Goal: Task Accomplishment & Management: Manage account settings

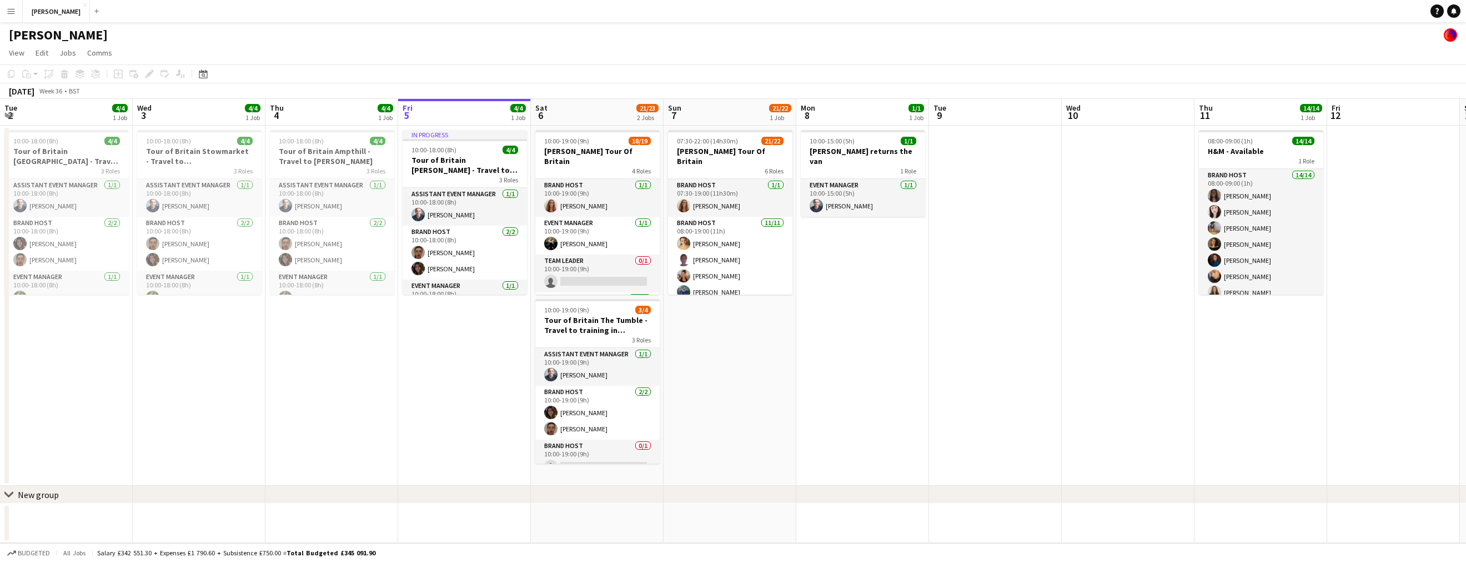
scroll to position [0, 265]
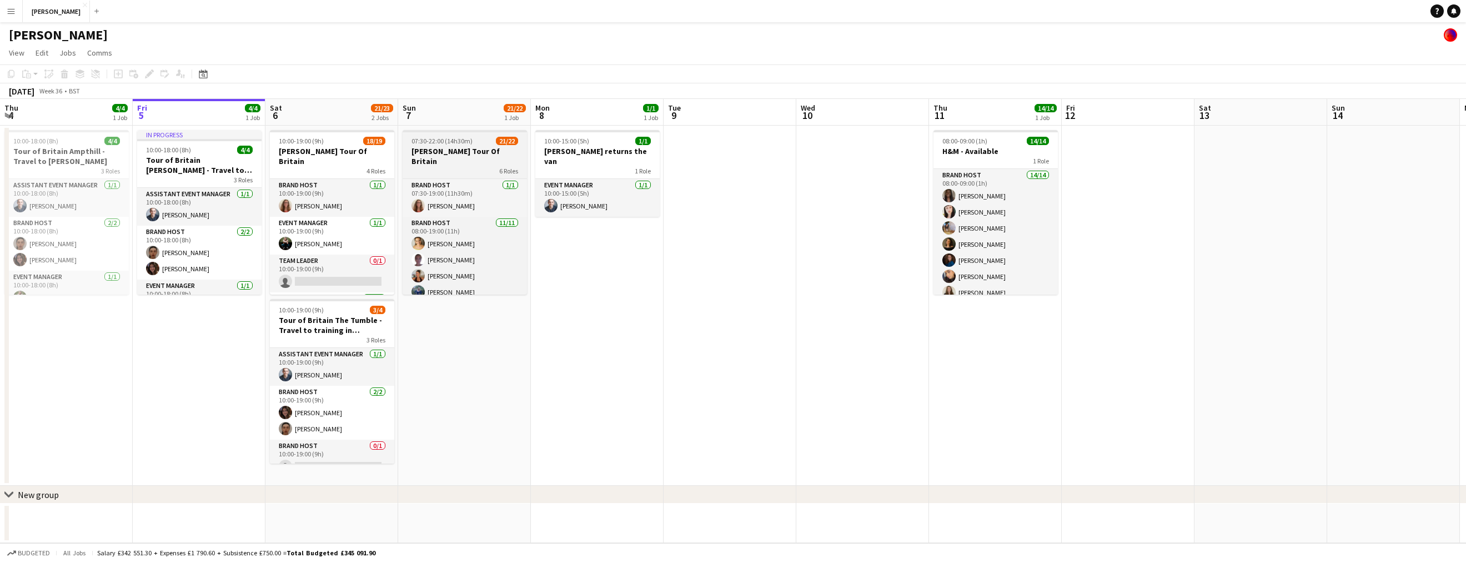
click at [475, 166] on div "6 Roles" at bounding box center [465, 170] width 124 height 9
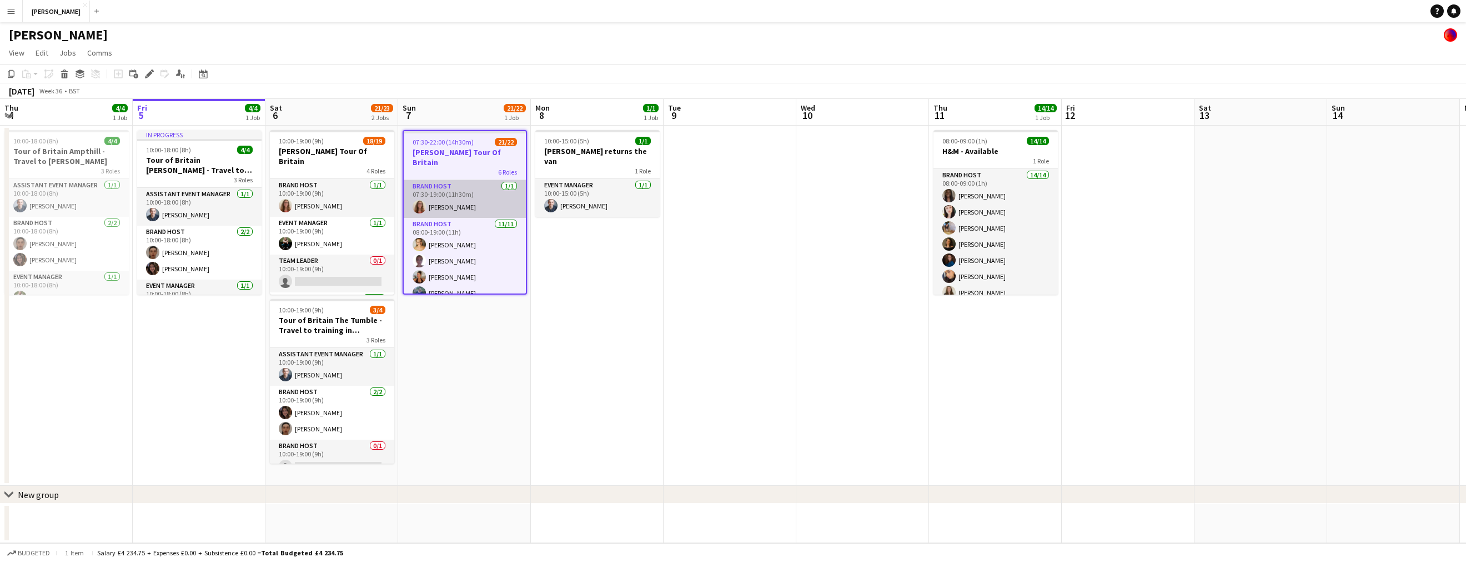
click at [458, 180] on app-card-role "Brand Host [DATE] 07:30-19:00 (11h30m) [PERSON_NAME]" at bounding box center [465, 199] width 122 height 38
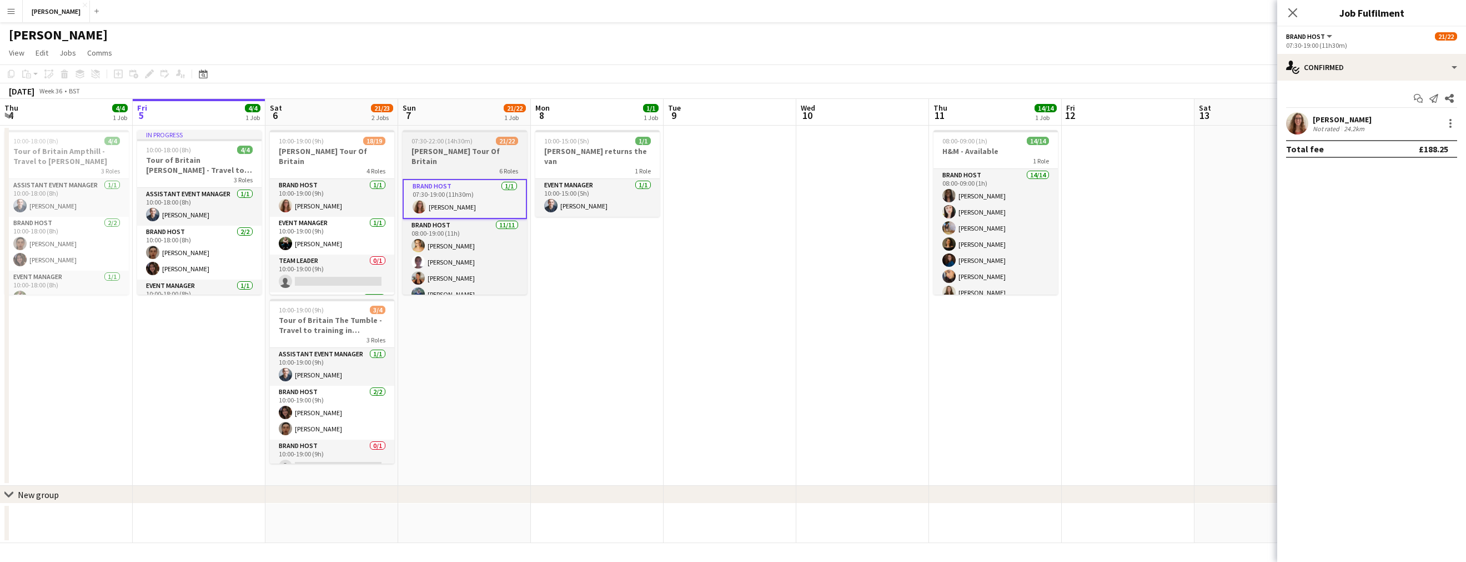
click at [458, 152] on h3 "[PERSON_NAME] Tour Of Britain" at bounding box center [465, 156] width 124 height 20
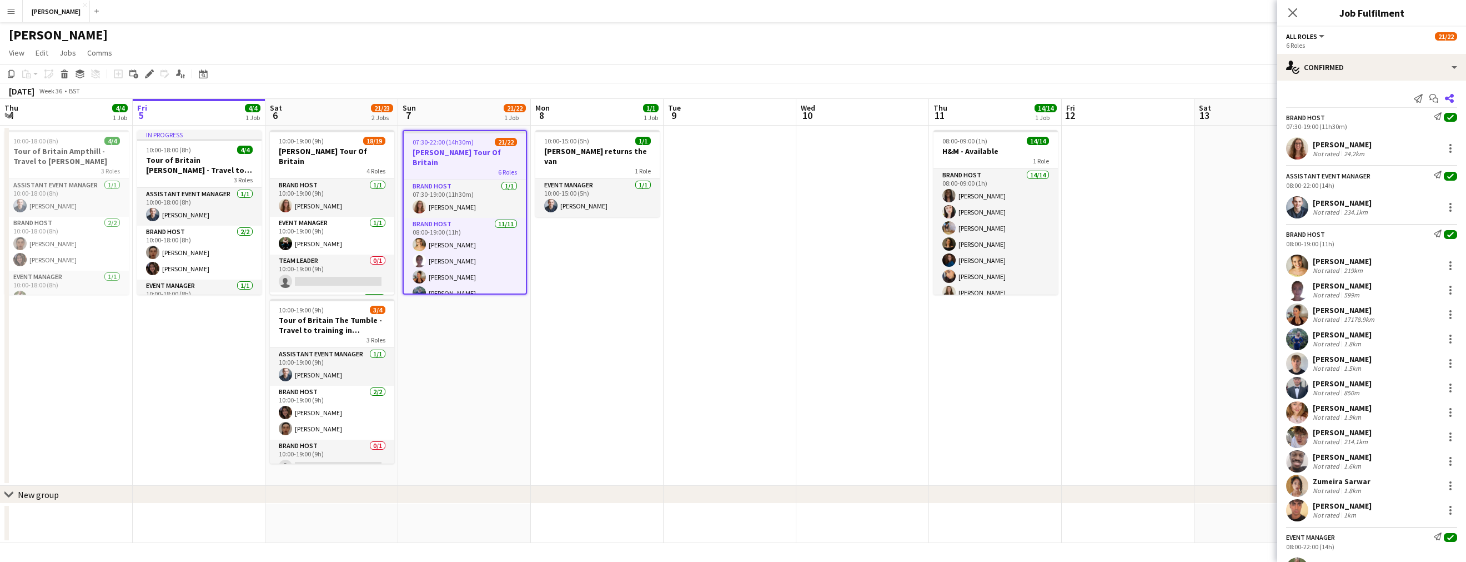
click at [1451, 94] on icon "Share" at bounding box center [1449, 98] width 9 height 9
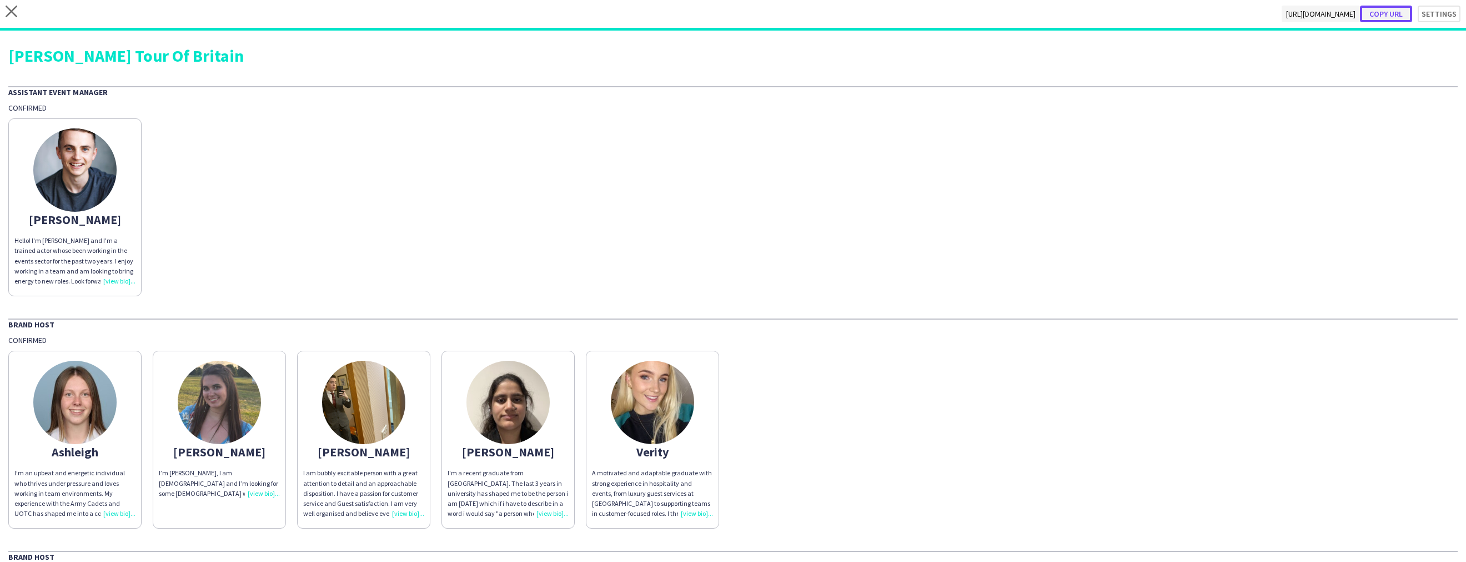
click at [1402, 16] on button "Copy url" at bounding box center [1386, 14] width 52 height 17
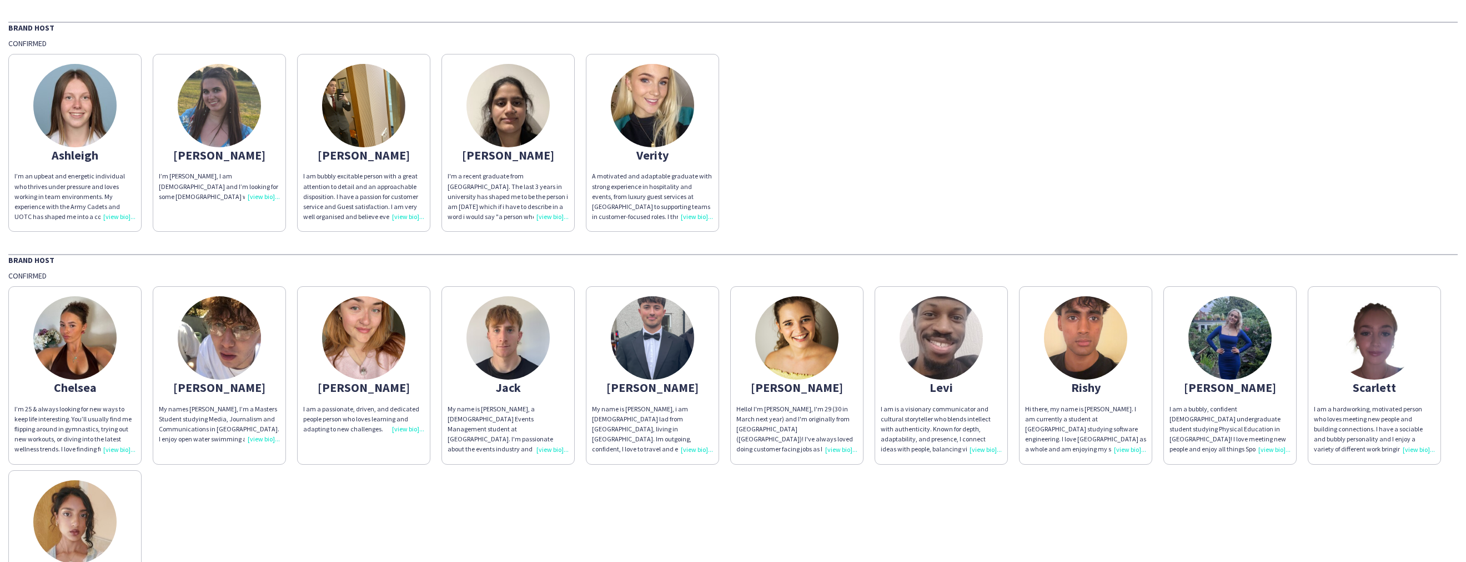
scroll to position [295, 0]
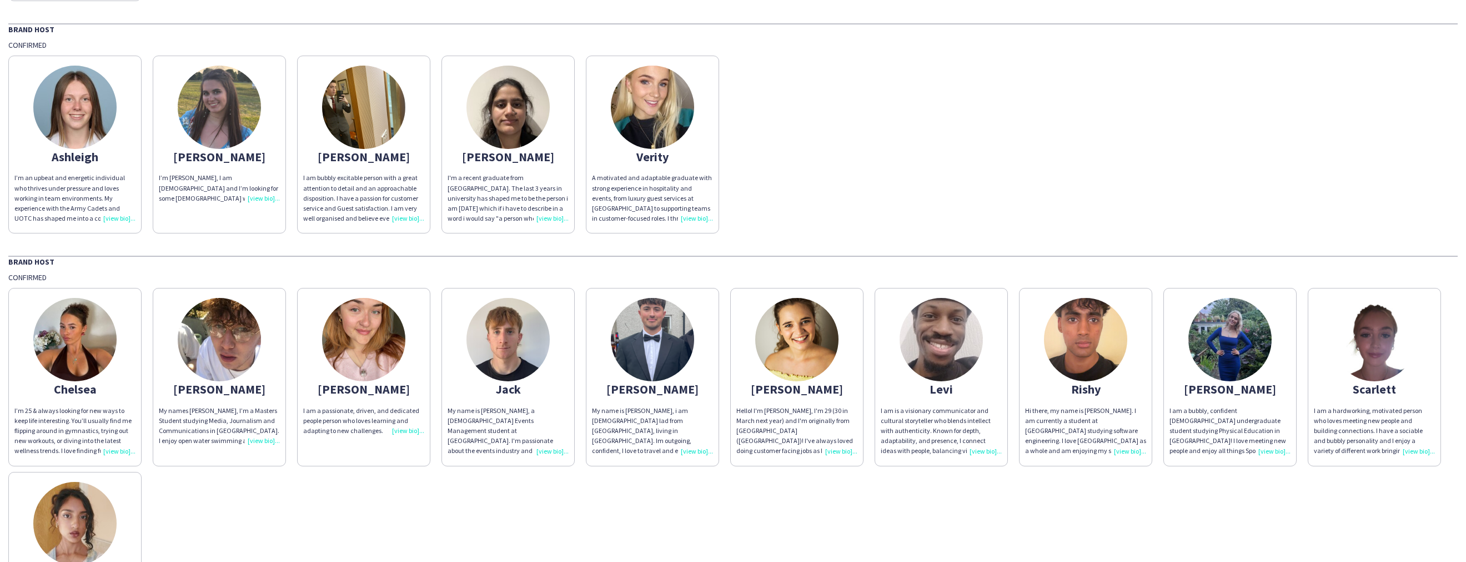
click at [552, 216] on div "I'm a recent graduate from [GEOGRAPHIC_DATA]. The last 3 years in university ha…" at bounding box center [508, 198] width 121 height 51
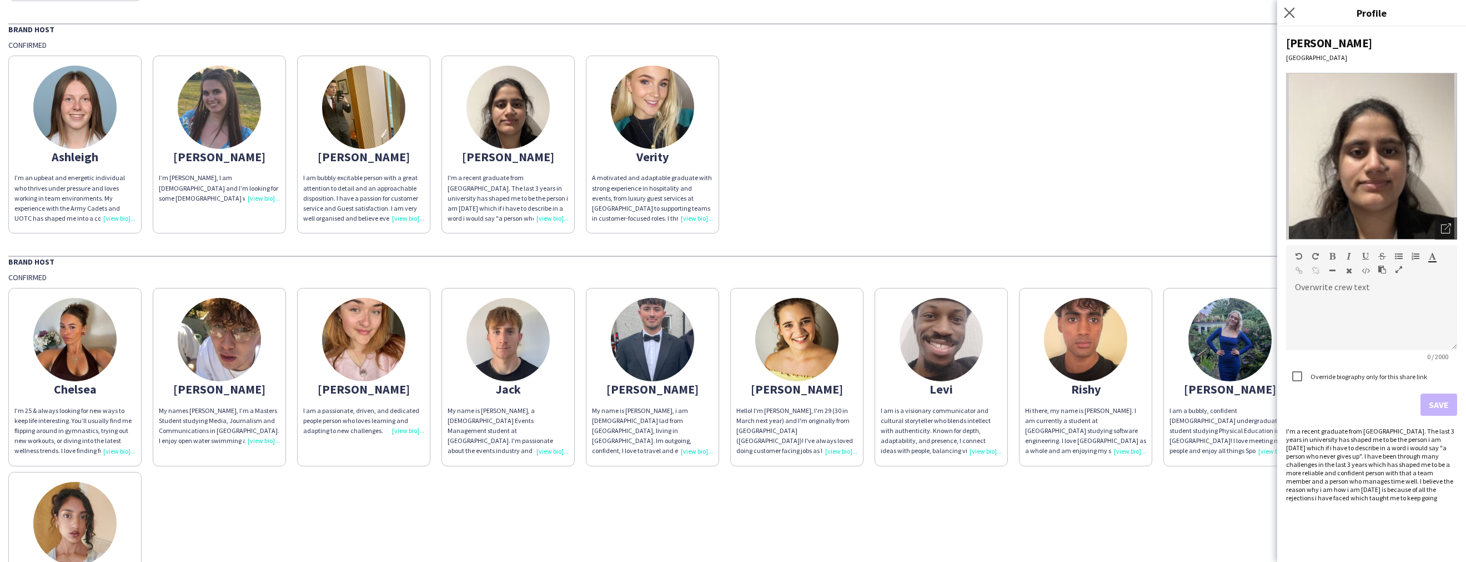
click at [1292, 7] on icon "Close pop-in" at bounding box center [1289, 12] width 11 height 11
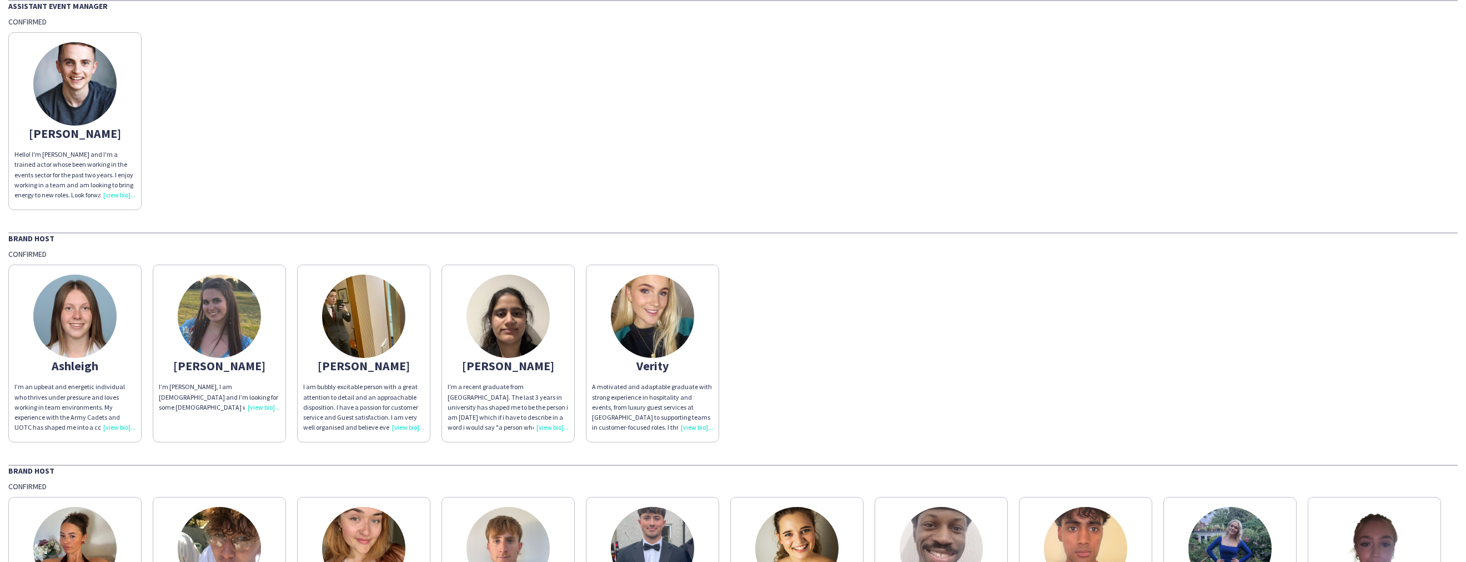
scroll to position [0, 0]
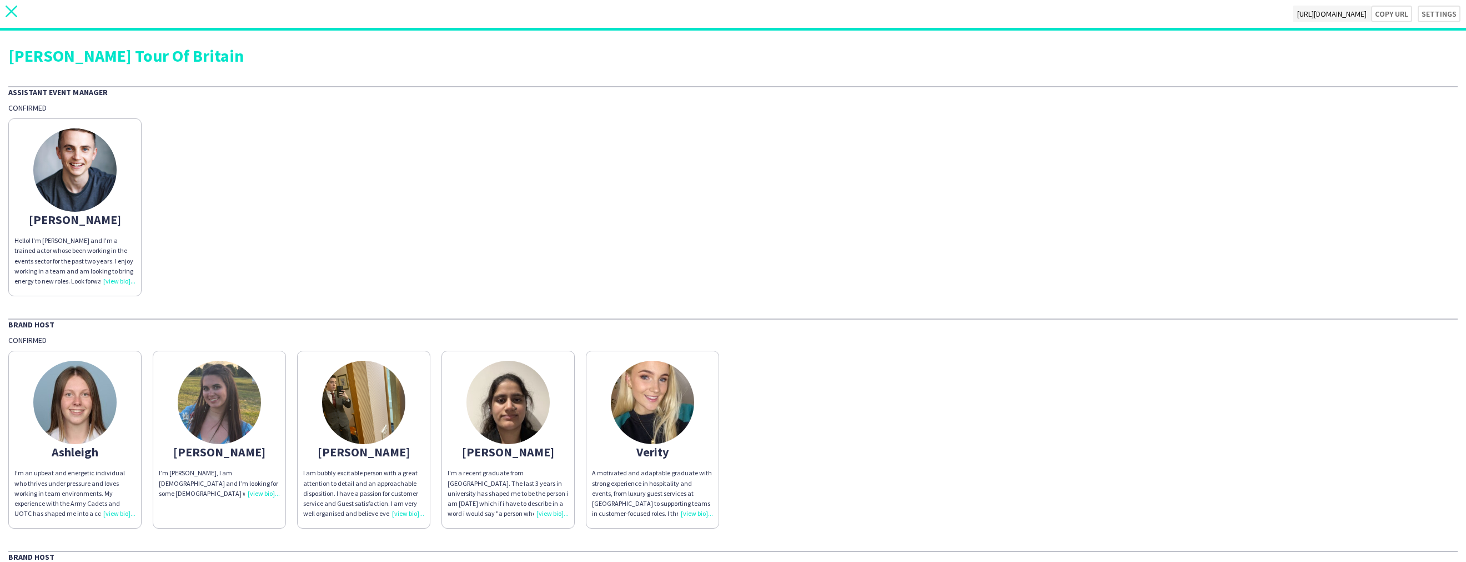
click at [11, 13] on icon "close" at bounding box center [12, 12] width 12 height 12
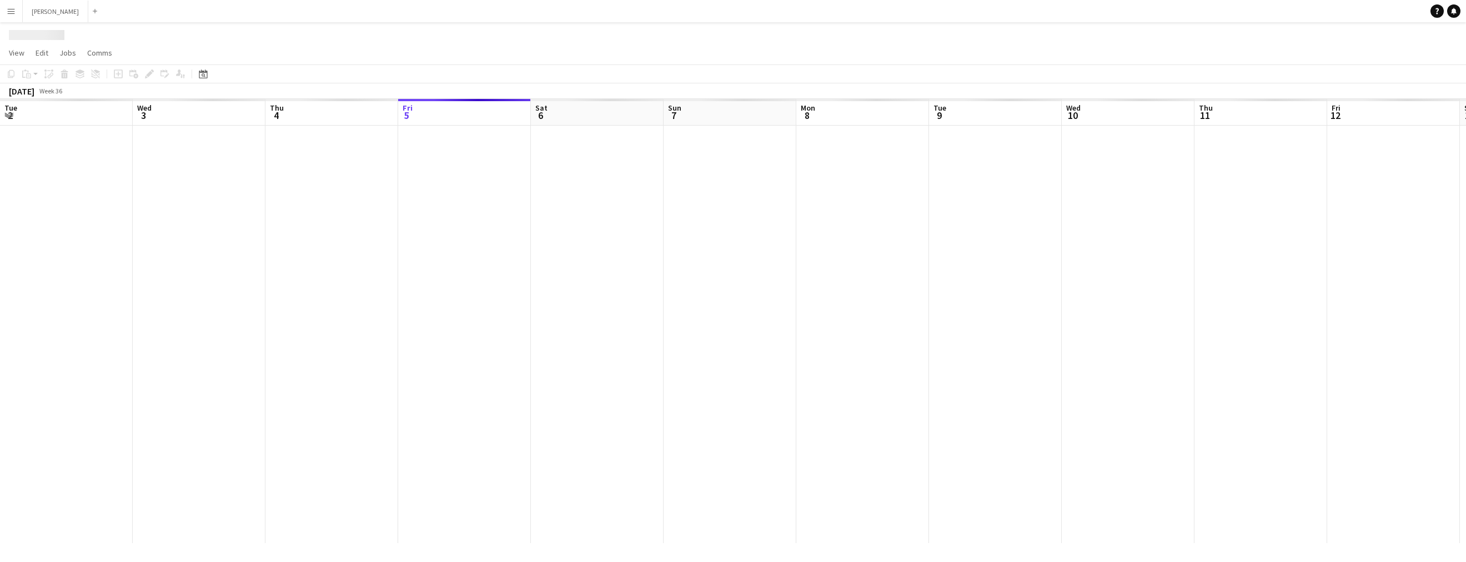
scroll to position [0, 265]
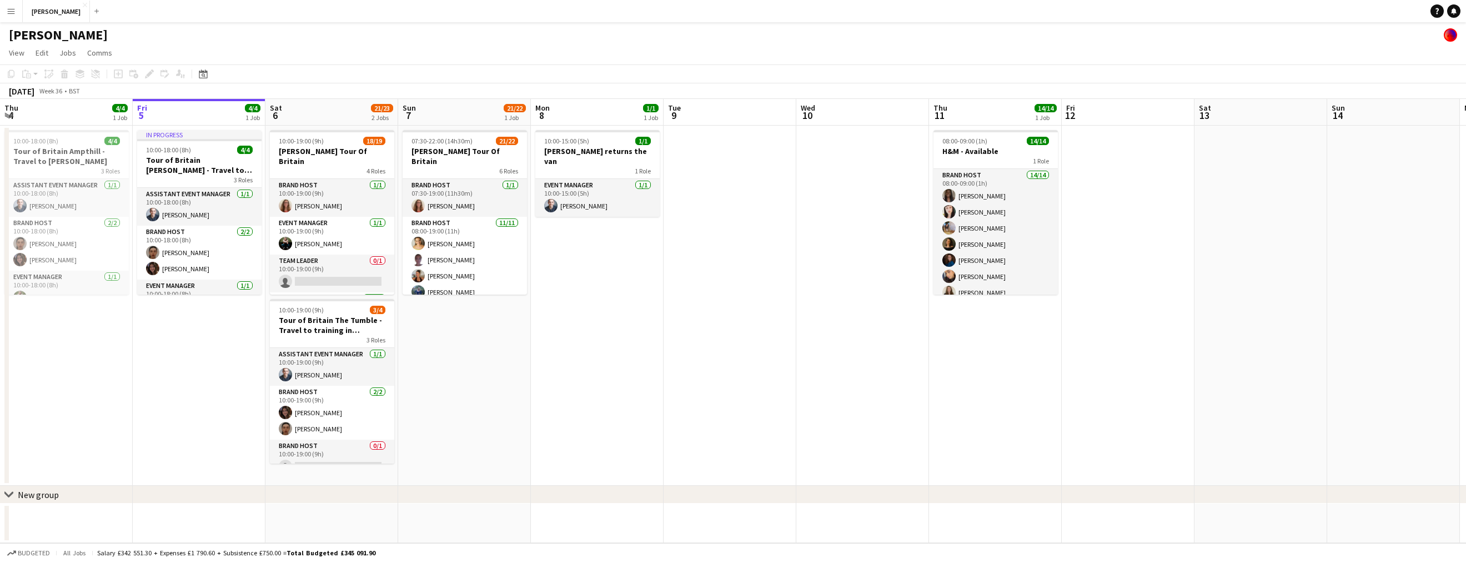
click at [6, 9] on button "Menu" at bounding box center [11, 11] width 22 height 22
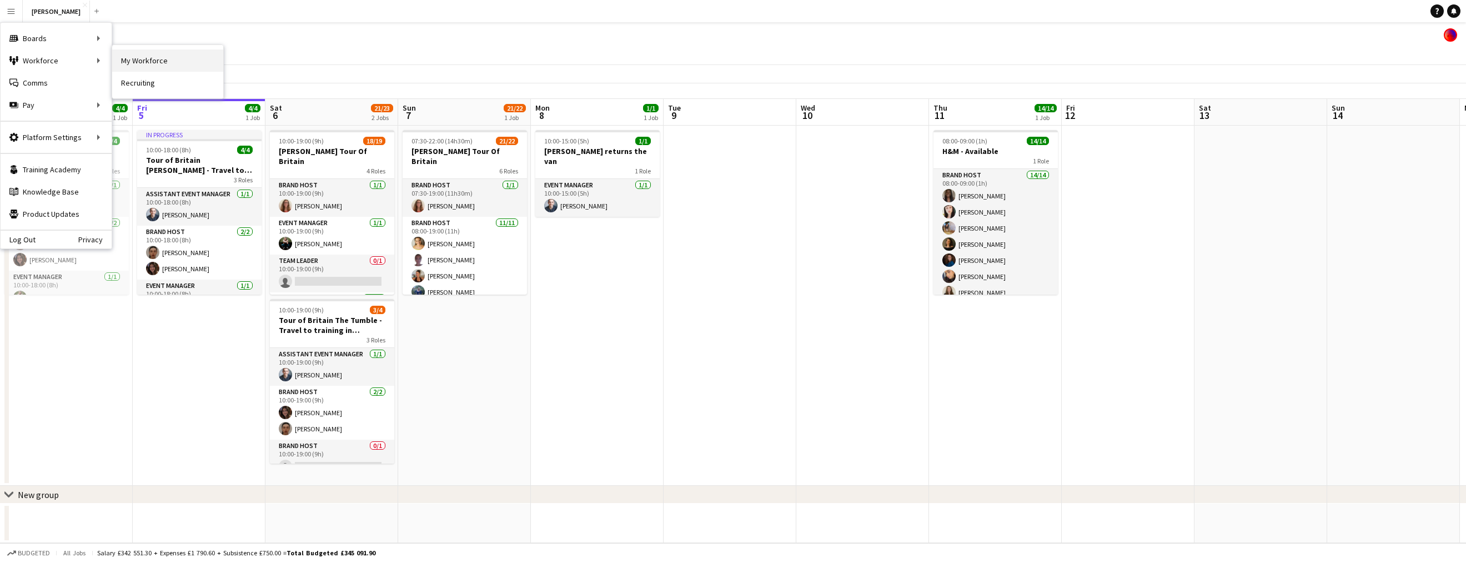
click at [152, 56] on link "My Workforce" at bounding box center [167, 60] width 111 height 22
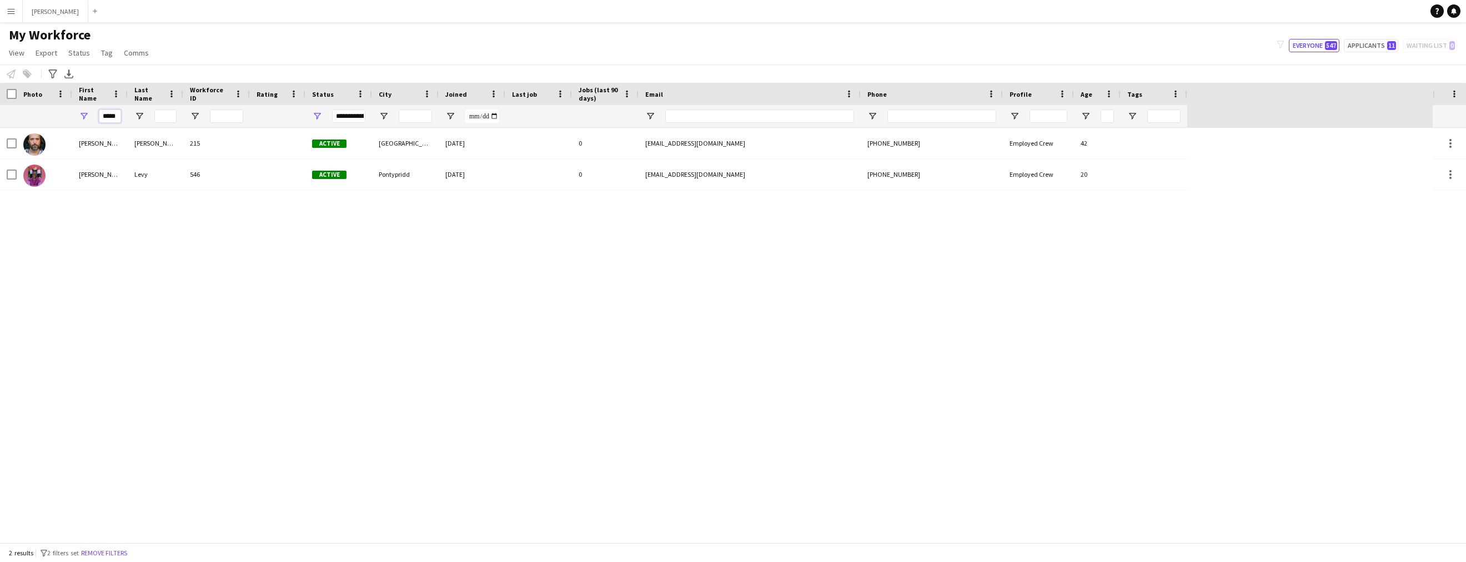
drag, startPoint x: 116, startPoint y: 116, endPoint x: 88, endPoint y: 115, distance: 28.3
click at [88, 115] on div "*****" at bounding box center [100, 116] width 56 height 22
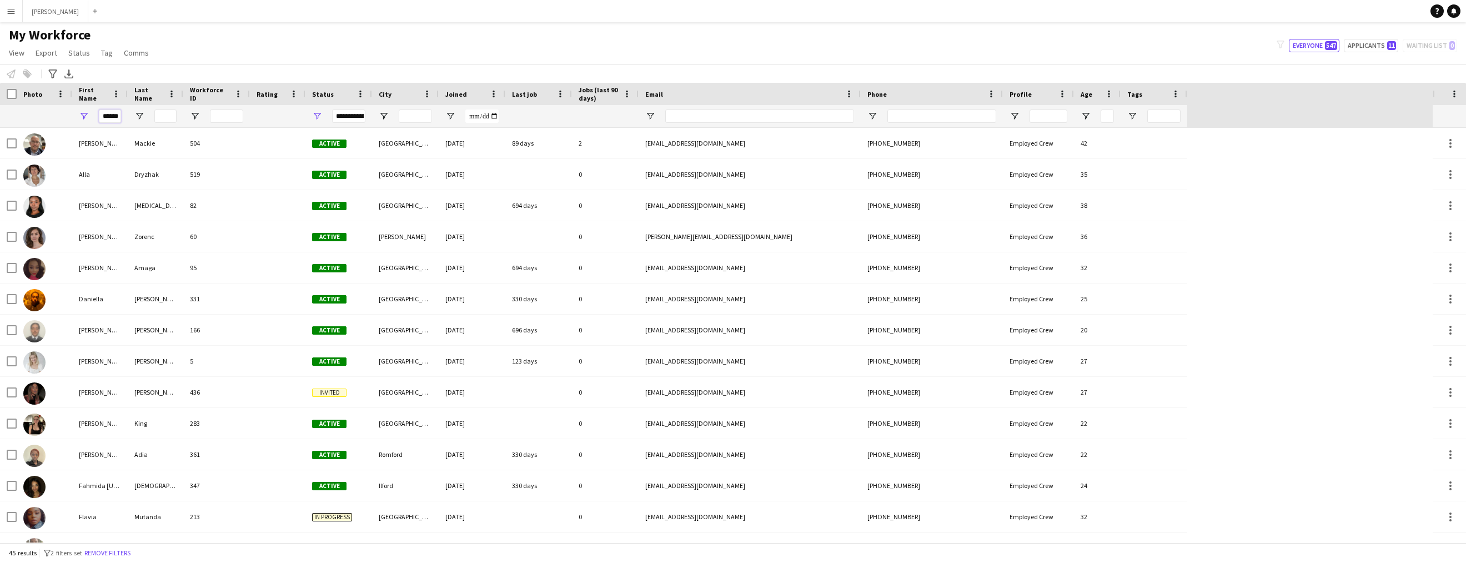
scroll to position [0, 1]
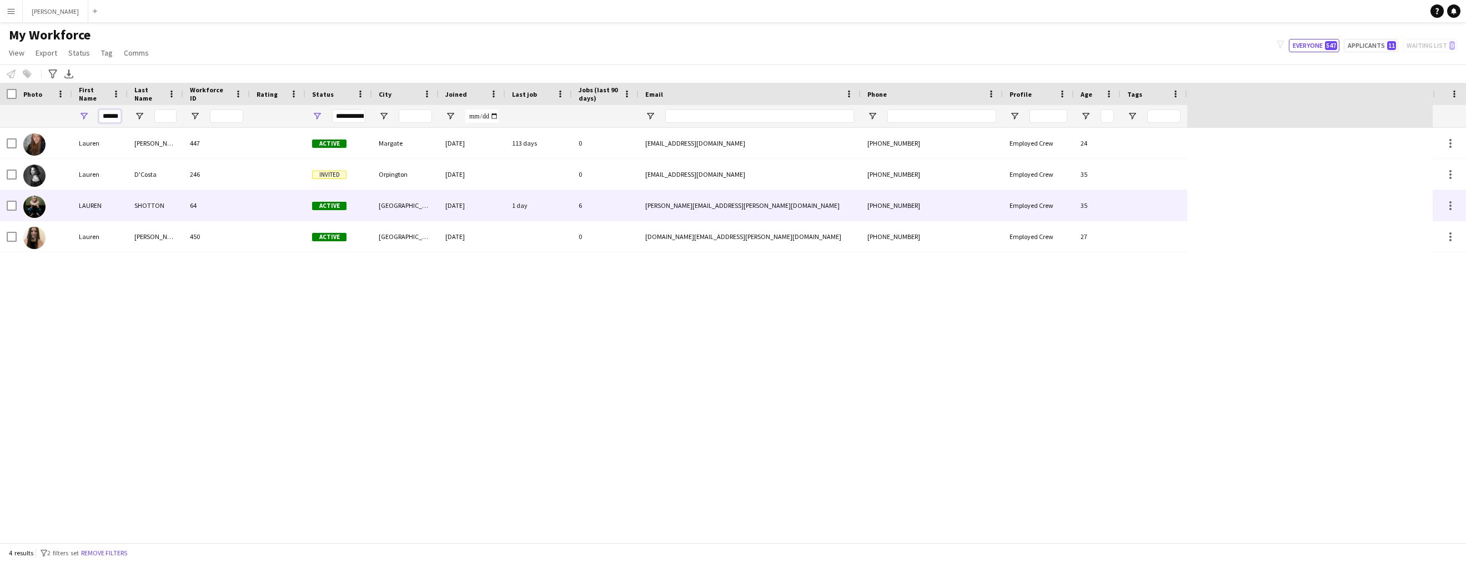
type input "******"
click at [114, 204] on div "LAUREN" at bounding box center [100, 205] width 56 height 31
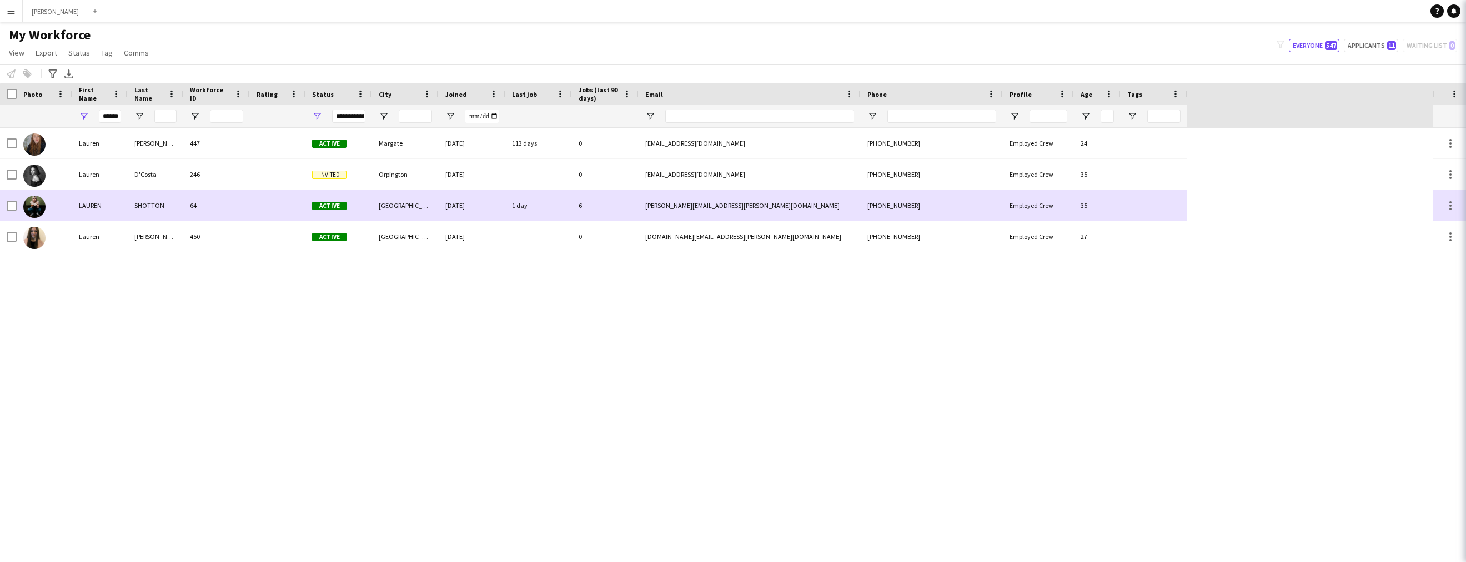
scroll to position [0, 0]
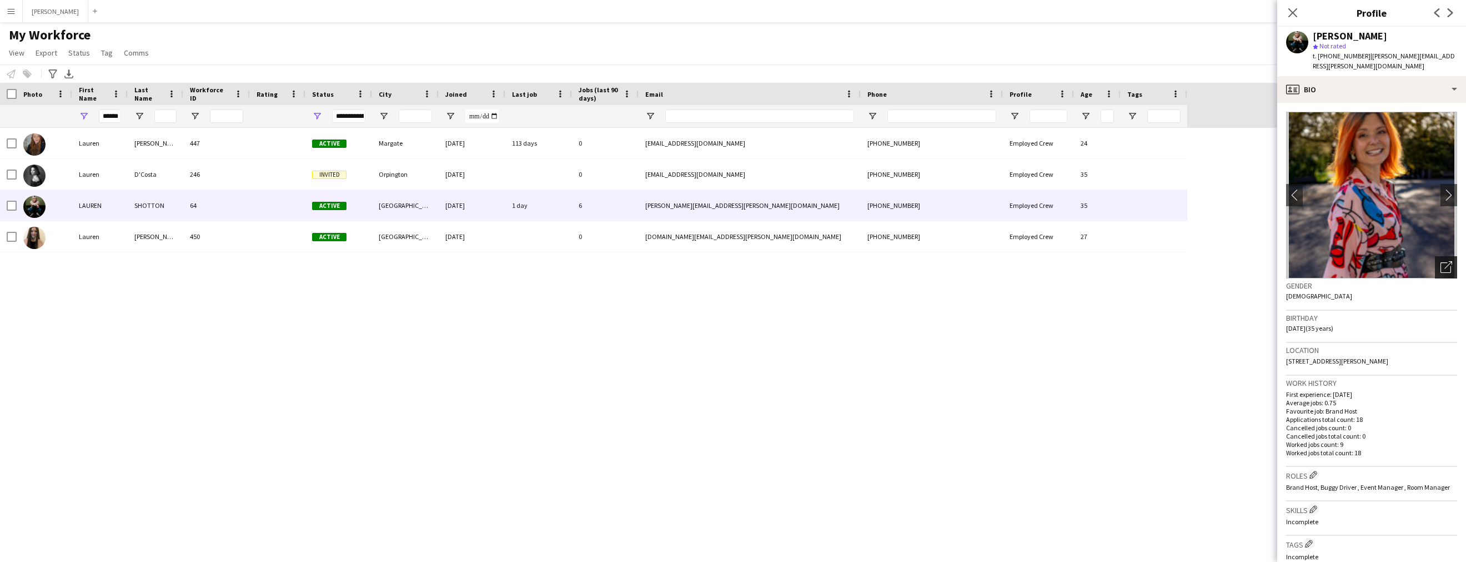
click at [1444, 256] on div "Open photos pop-in" at bounding box center [1446, 267] width 22 height 22
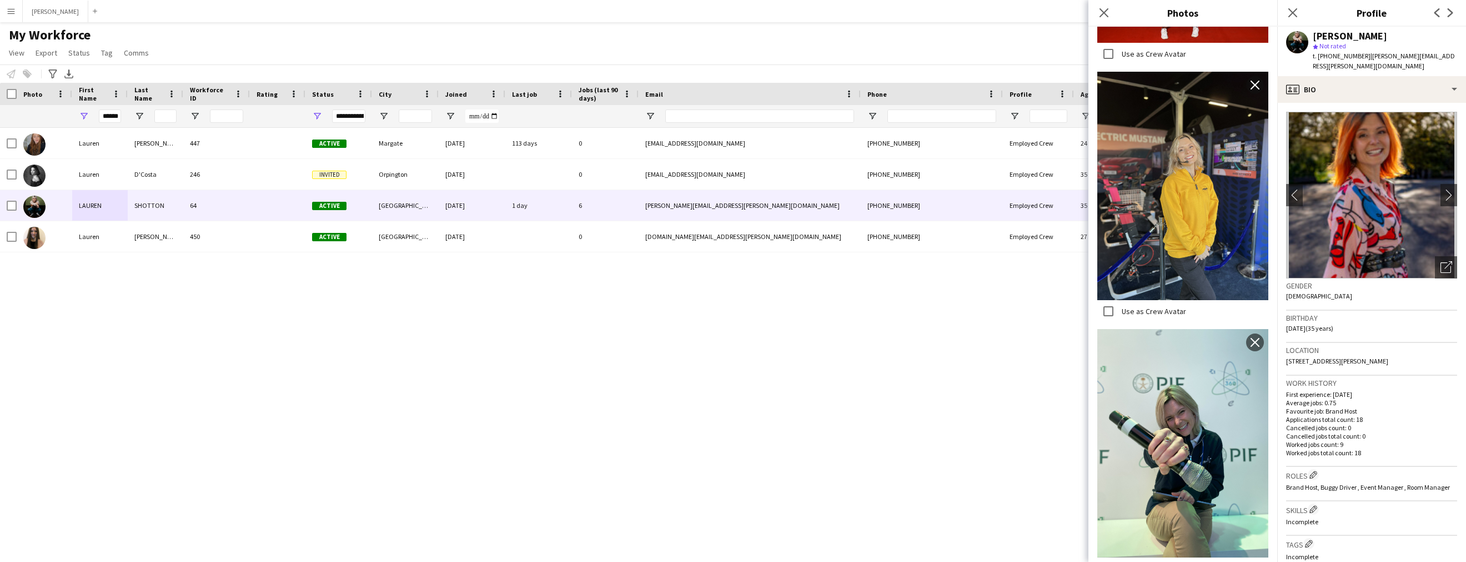
scroll to position [399, 0]
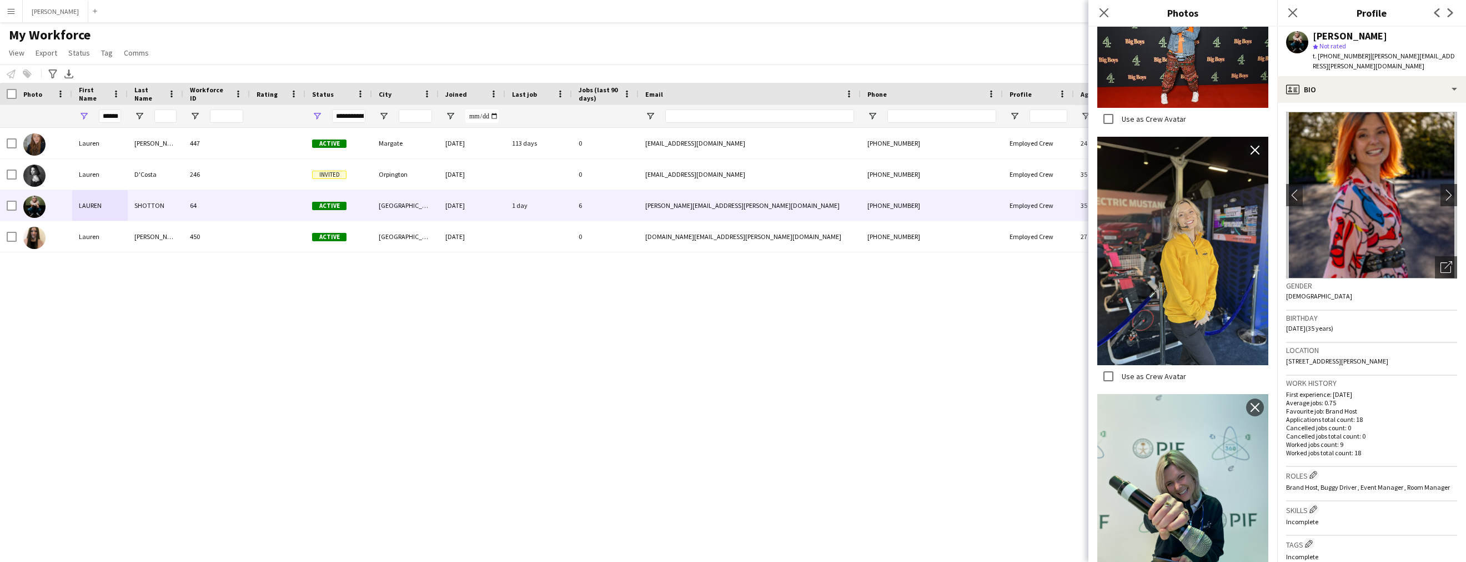
click at [1197, 227] on img at bounding box center [1183, 251] width 171 height 228
click at [1182, 287] on img at bounding box center [1183, 251] width 171 height 228
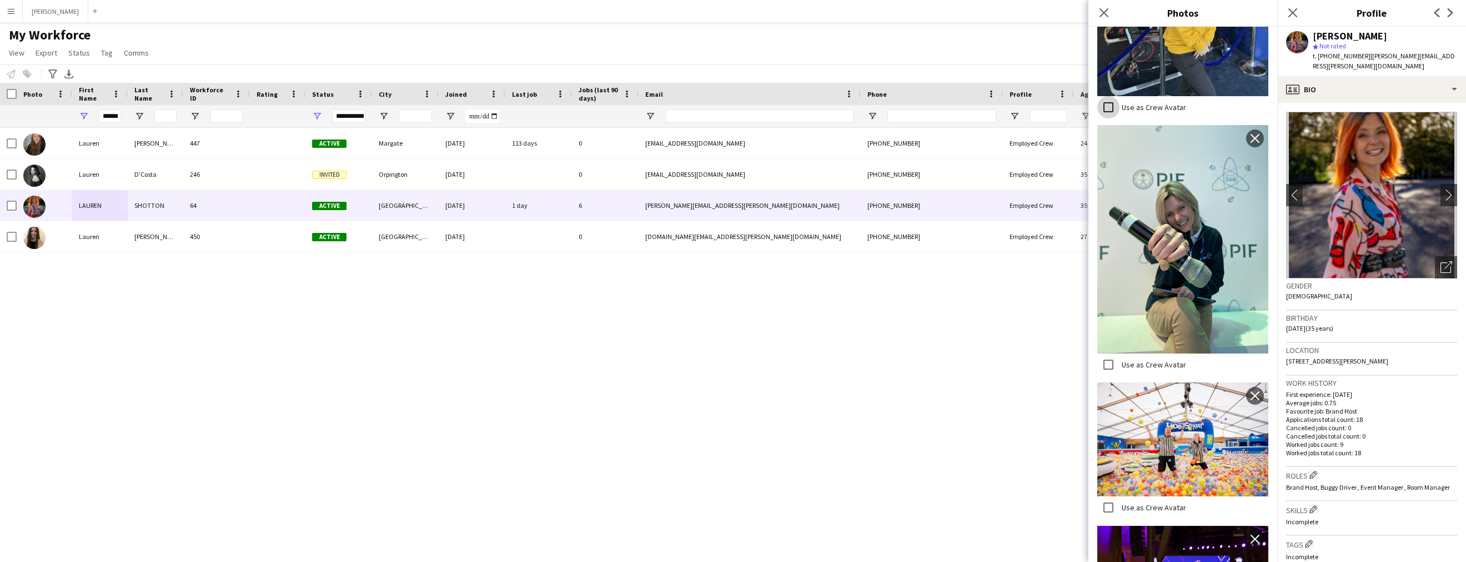
scroll to position [702, 0]
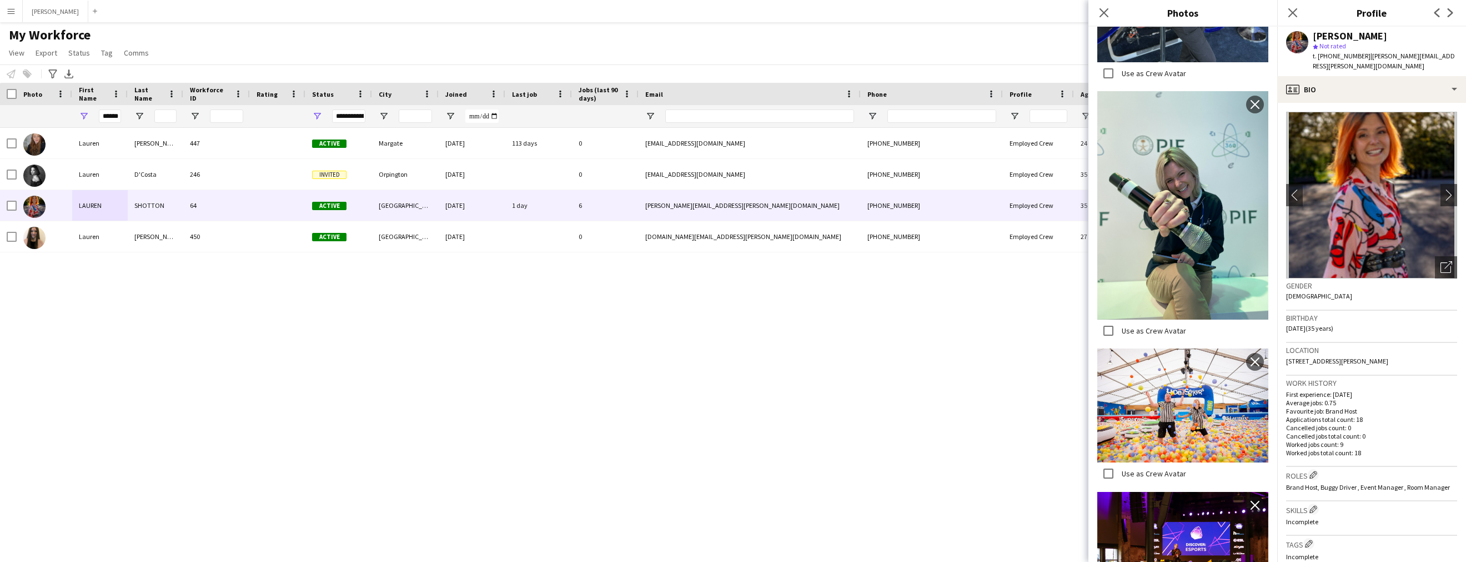
click at [8, 11] on app-icon "Menu" at bounding box center [11, 11] width 9 height 9
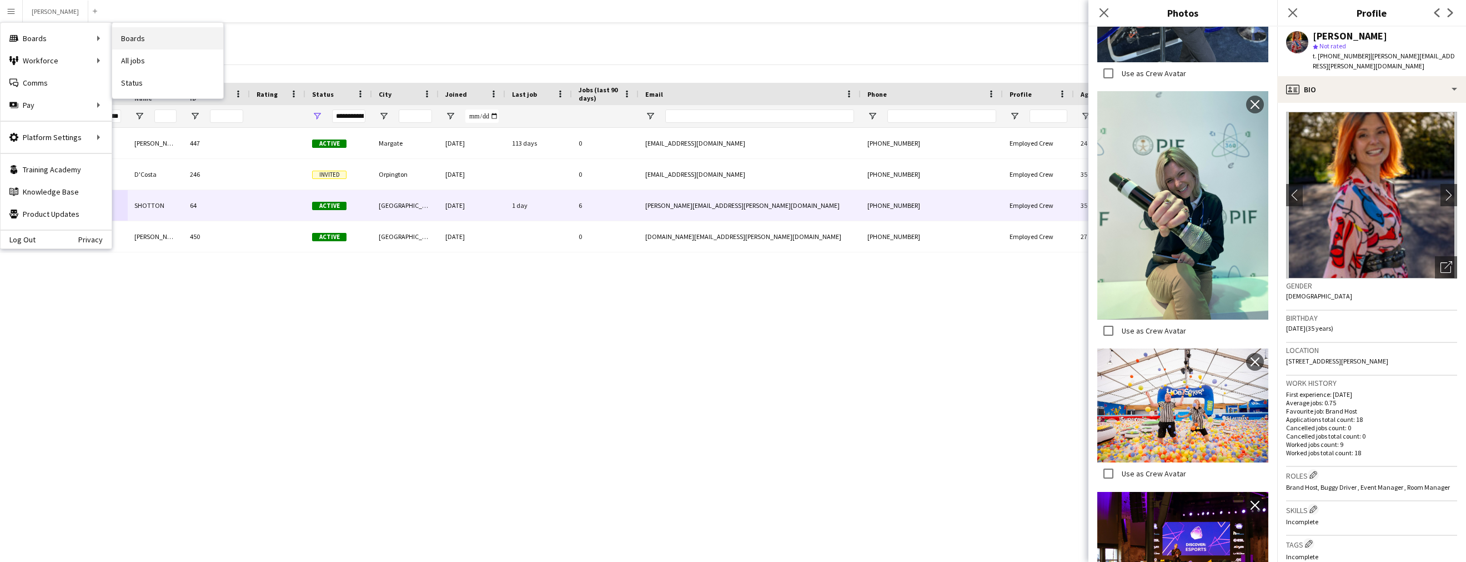
click at [122, 46] on link "Boards" at bounding box center [167, 38] width 111 height 22
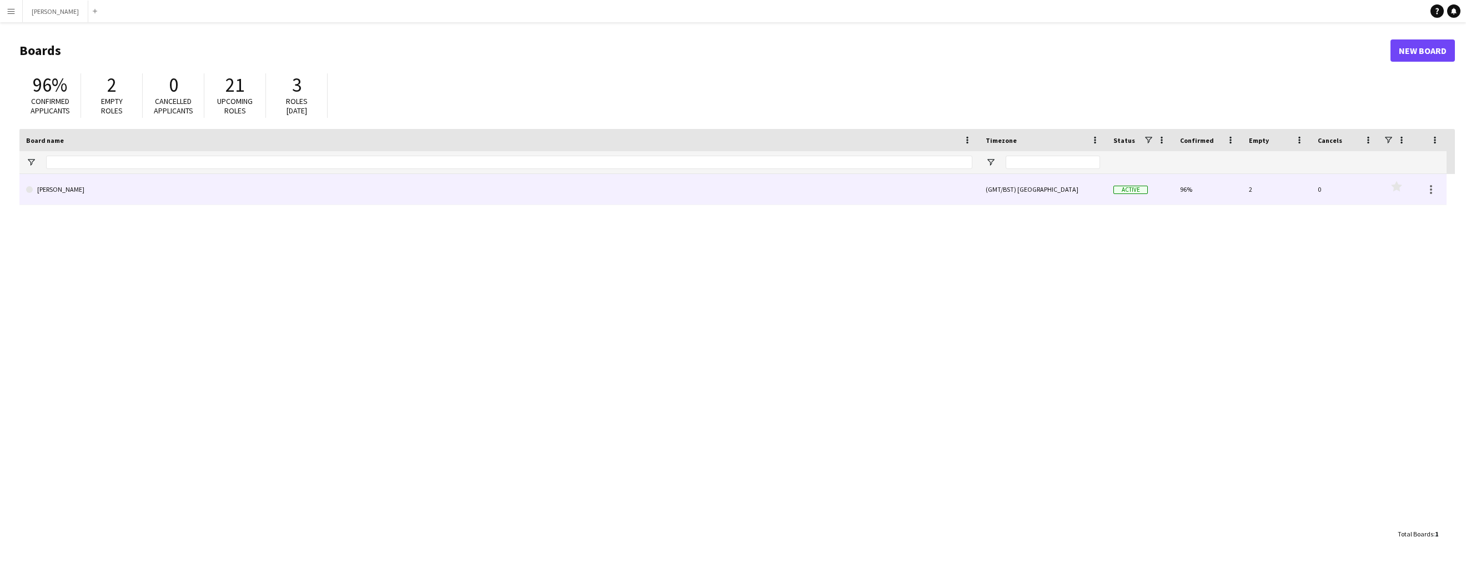
click at [179, 181] on link "[PERSON_NAME]" at bounding box center [499, 189] width 946 height 31
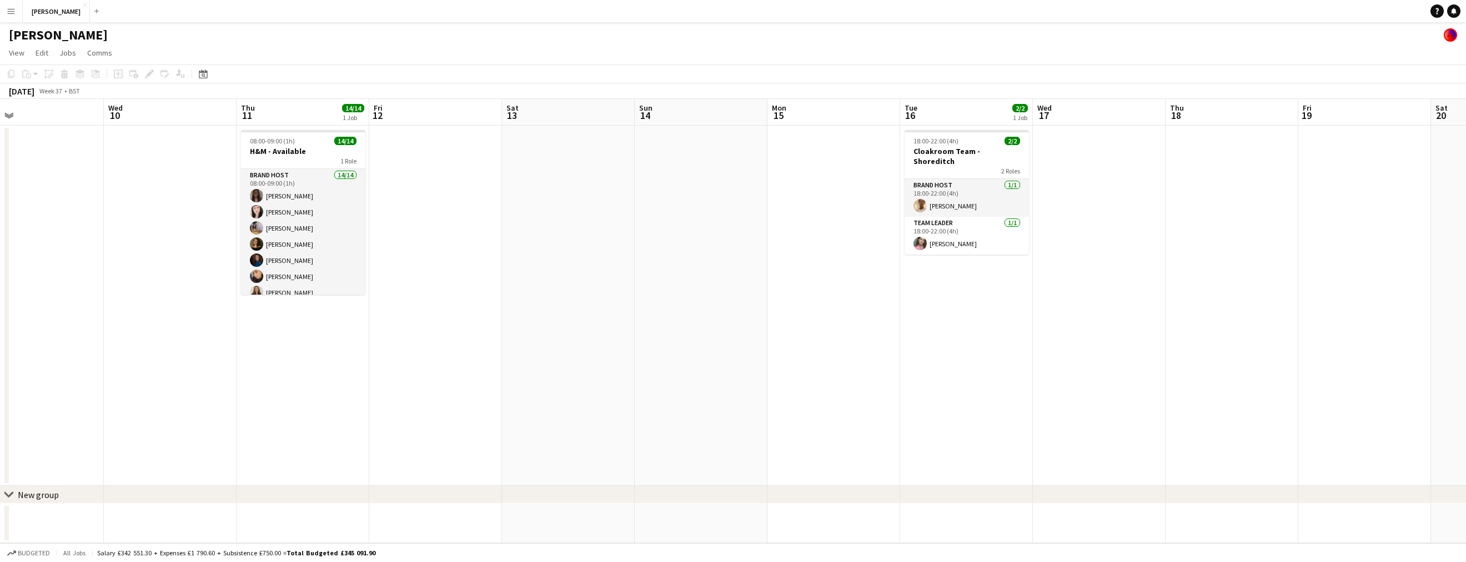
scroll to position [0, 402]
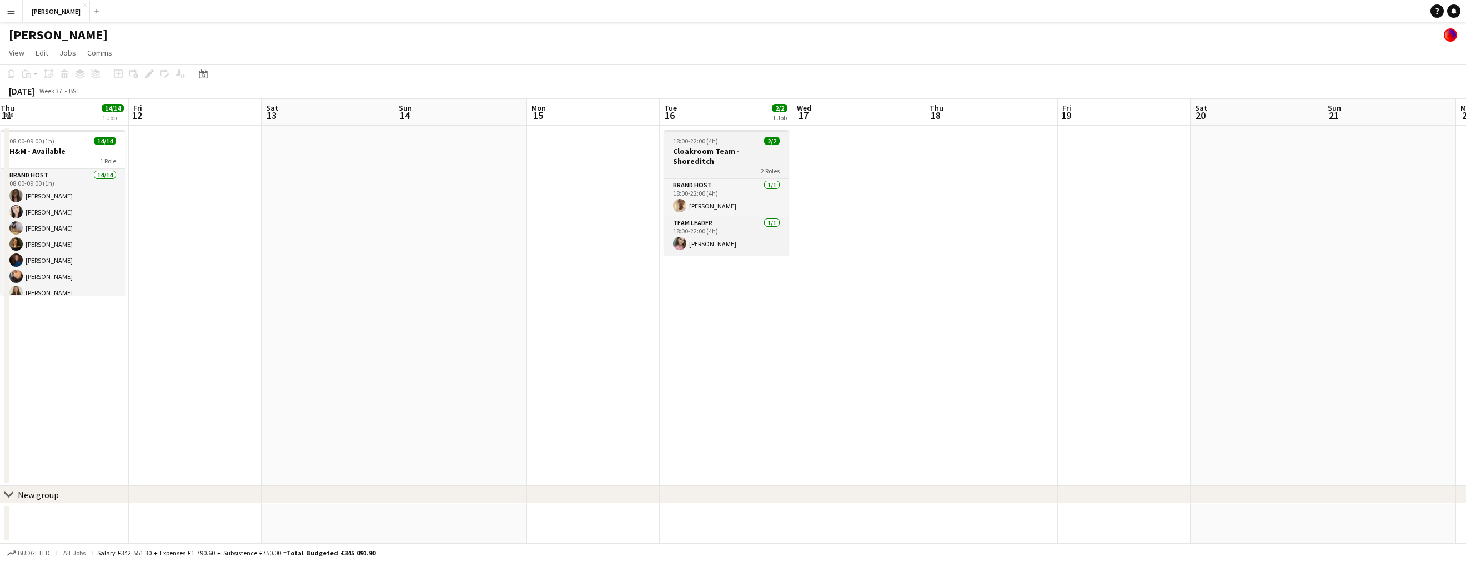
click at [740, 150] on h3 "Cloakroom Team - Shoreditch" at bounding box center [726, 156] width 124 height 20
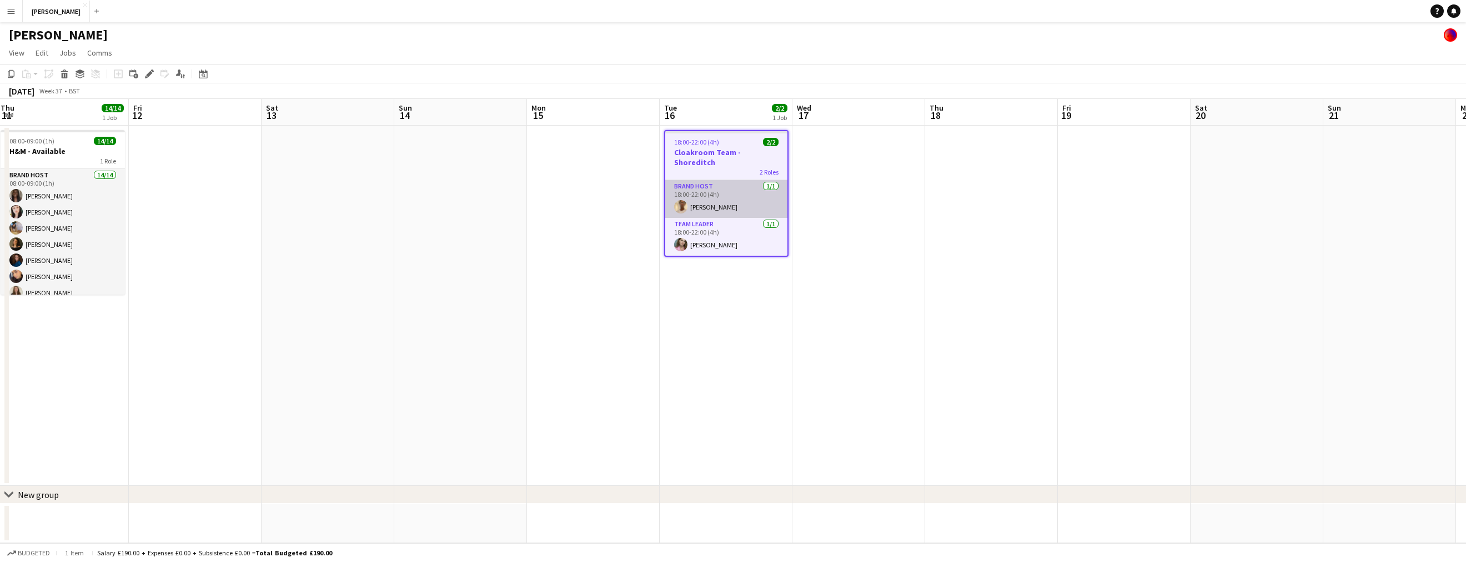
click at [740, 180] on app-card-role "Brand Host [DATE] 18:00-22:00 (4h) [PERSON_NAME]" at bounding box center [726, 199] width 122 height 38
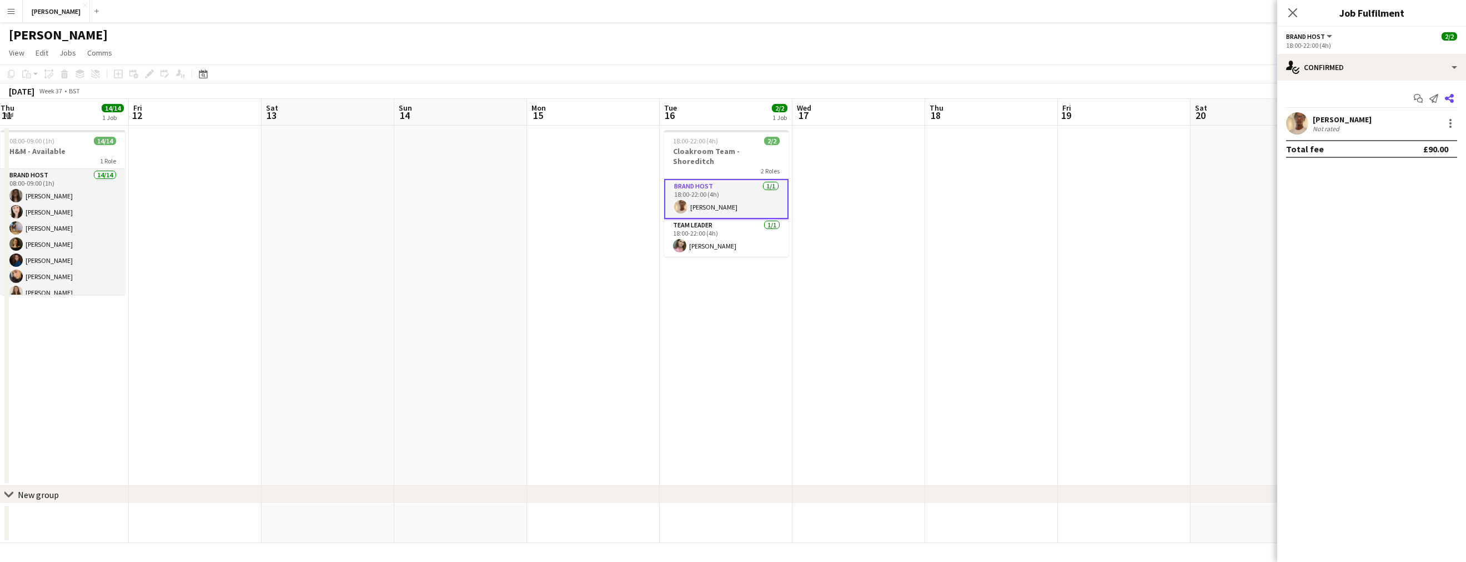
click at [1450, 97] on icon at bounding box center [1449, 98] width 9 height 9
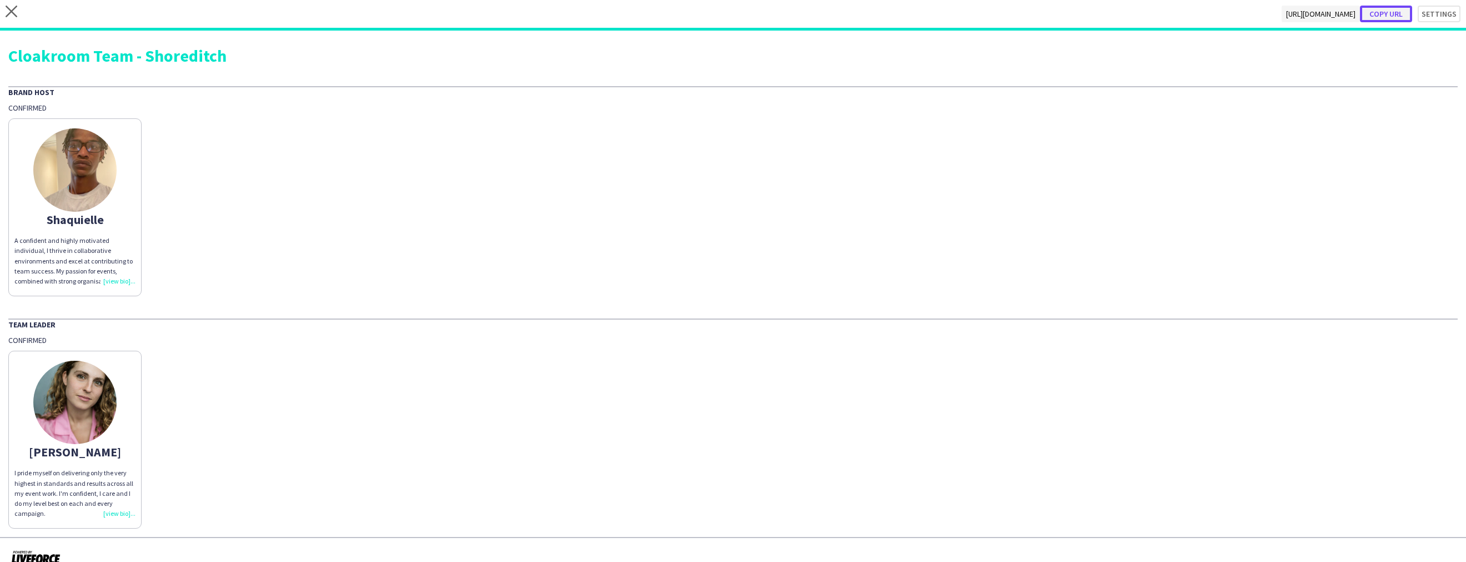
click at [1405, 14] on button "Copy url" at bounding box center [1386, 14] width 52 height 17
type textarea "**********"
click at [15, 12] on icon "close" at bounding box center [12, 12] width 12 height 12
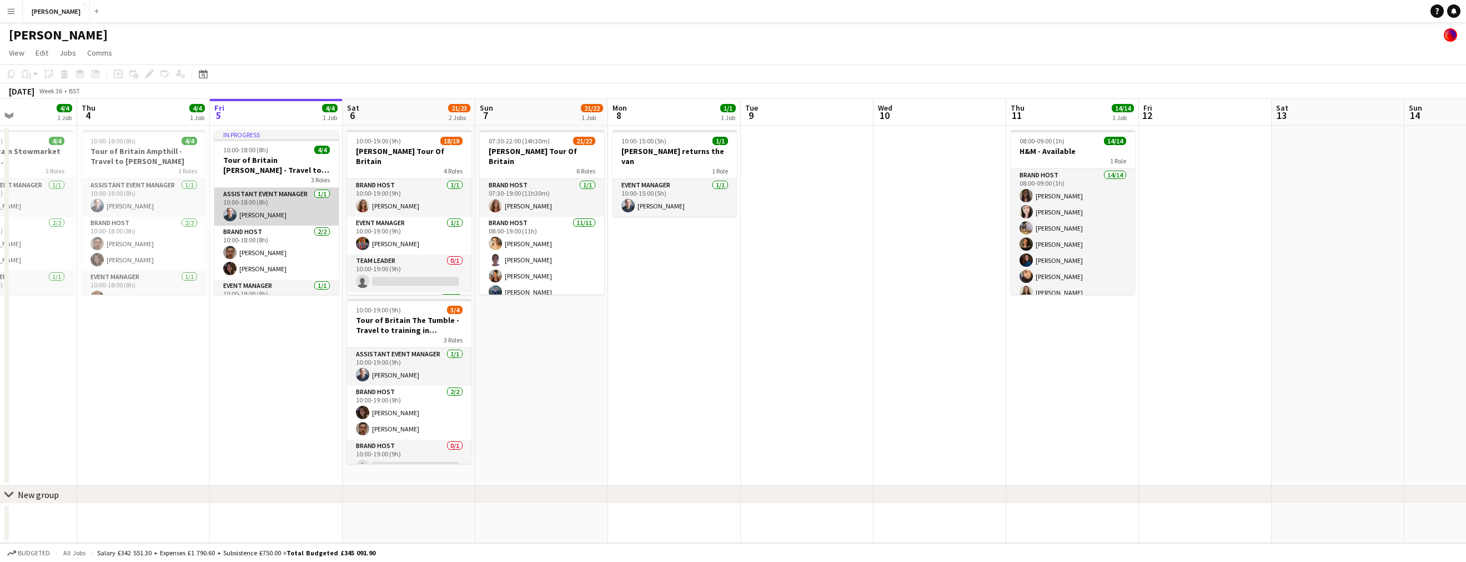
click at [280, 213] on app-card-role "Assistant Event Manager [DATE] 10:00-18:00 (8h) [PERSON_NAME]" at bounding box center [276, 207] width 124 height 38
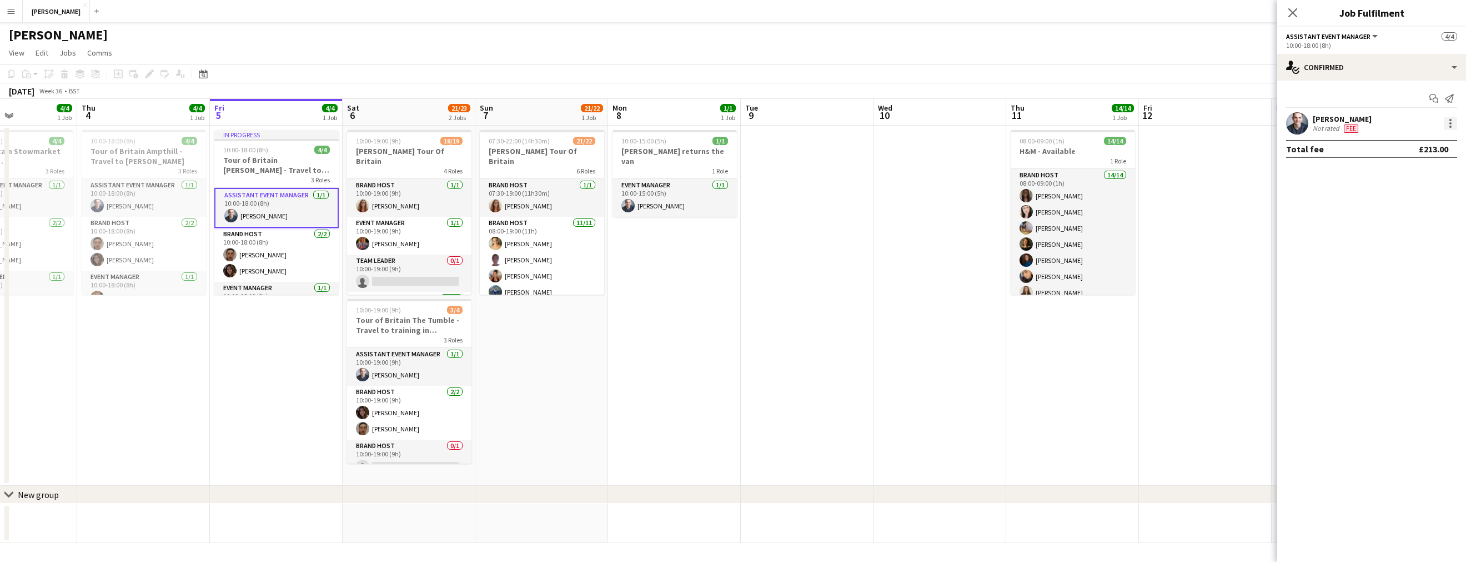
click at [1451, 124] on div at bounding box center [1450, 123] width 13 height 13
click at [1412, 143] on span "Edit fee" at bounding box center [1414, 144] width 69 height 10
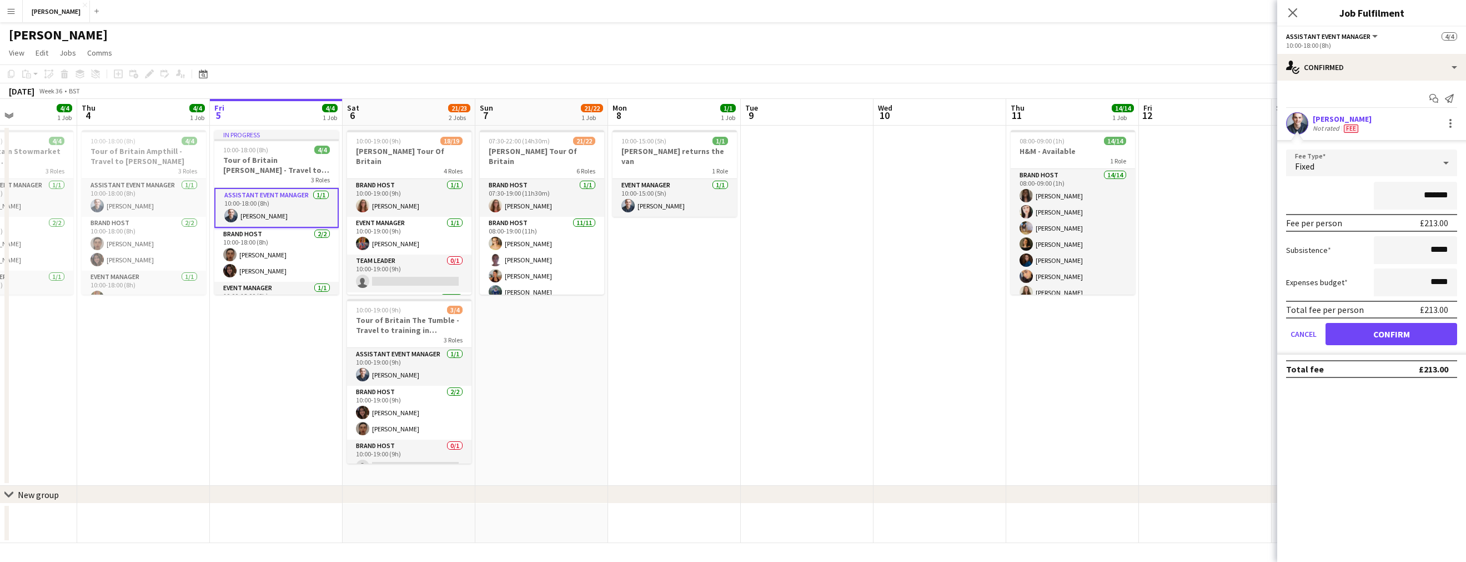
click at [1432, 194] on input "*******" at bounding box center [1415, 196] width 83 height 28
type input "*******"
click at [1418, 332] on button "Confirm" at bounding box center [1392, 334] width 132 height 22
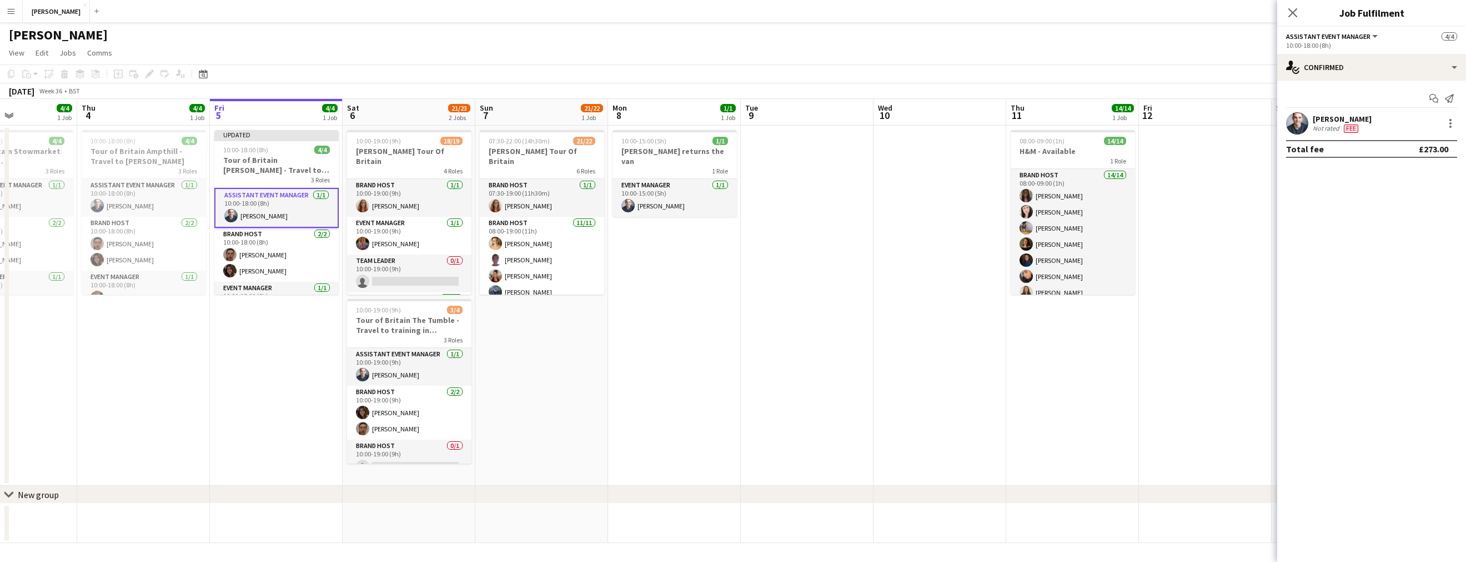
click at [1246, 260] on app-date-cell at bounding box center [1205, 306] width 133 height 360
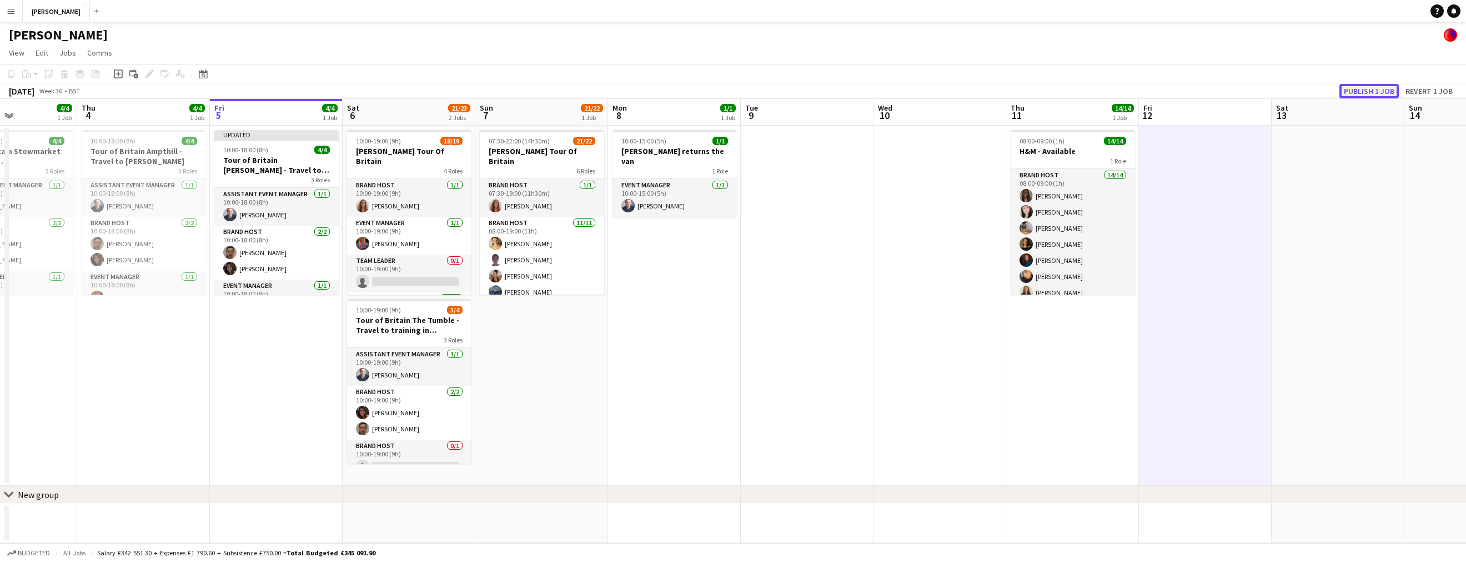
click at [1370, 90] on button "Publish 1 job" at bounding box center [1369, 91] width 59 height 14
